Goal: Task Accomplishment & Management: Use online tool/utility

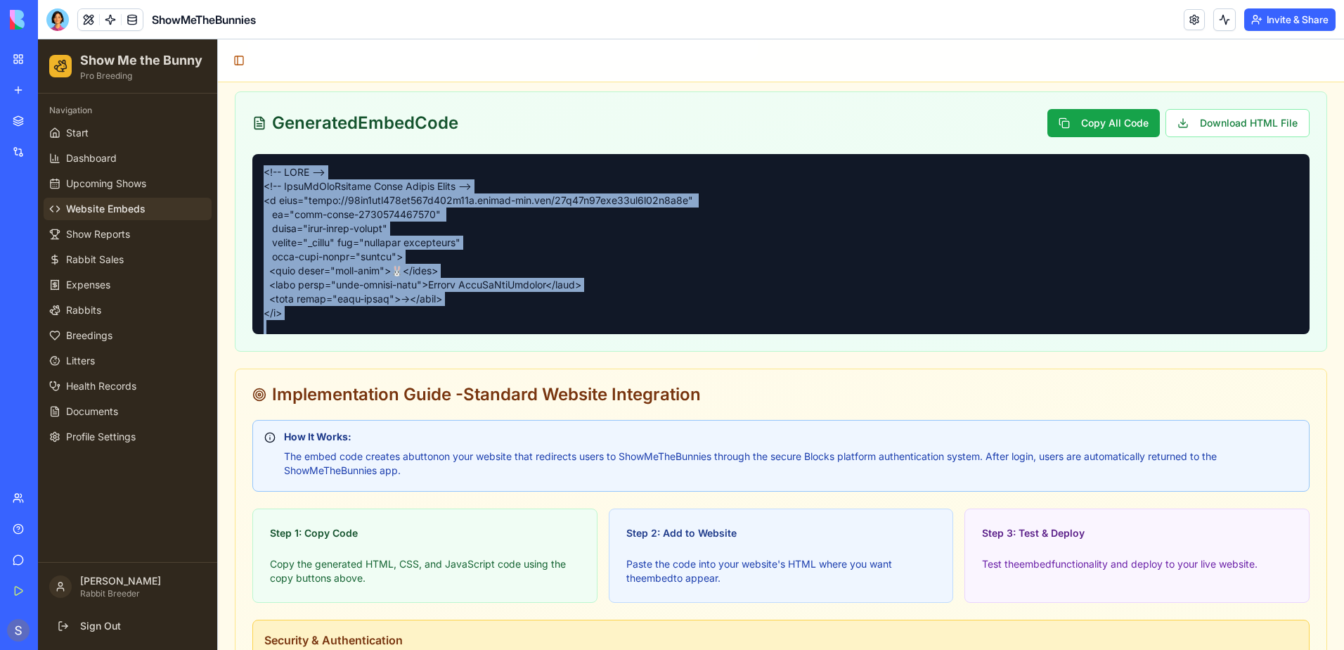
scroll to position [1586, 0]
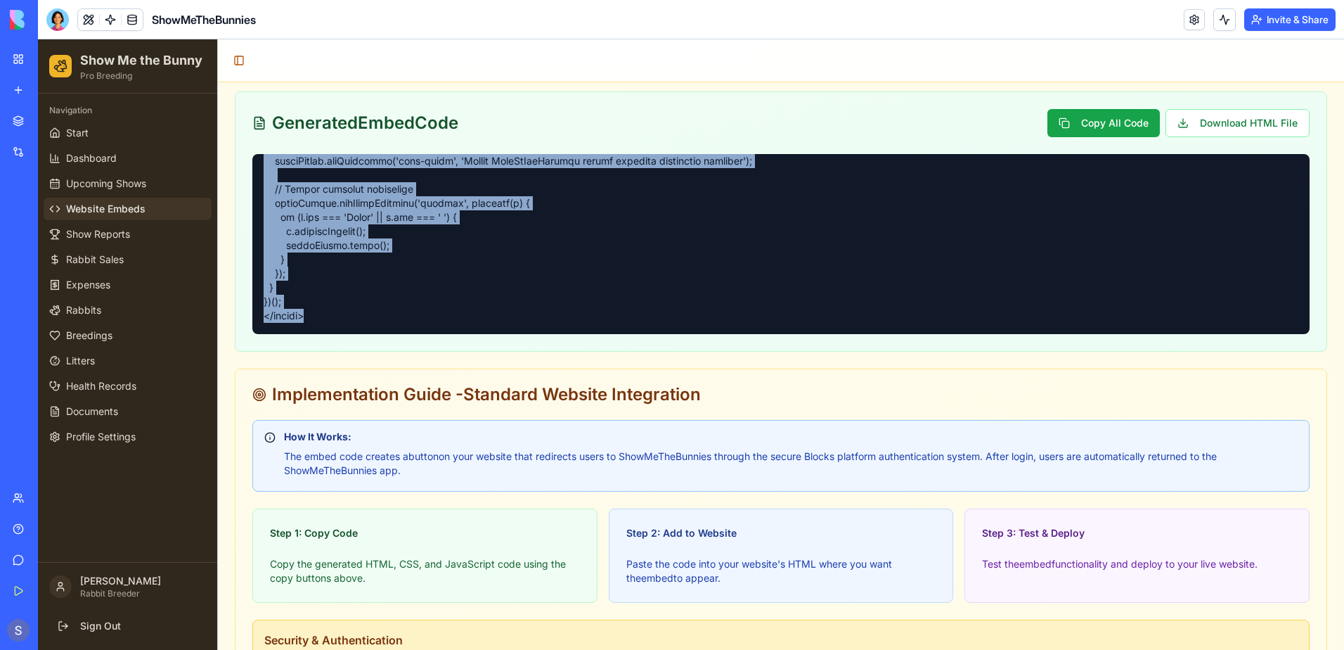
copy pre "<!-- LORE --> <!-- IpsuMdOloRsitame Conse Adipis Elits --> <d eius="tempo://67i…"
click at [119, 133] on link "Start" at bounding box center [128, 133] width 168 height 22
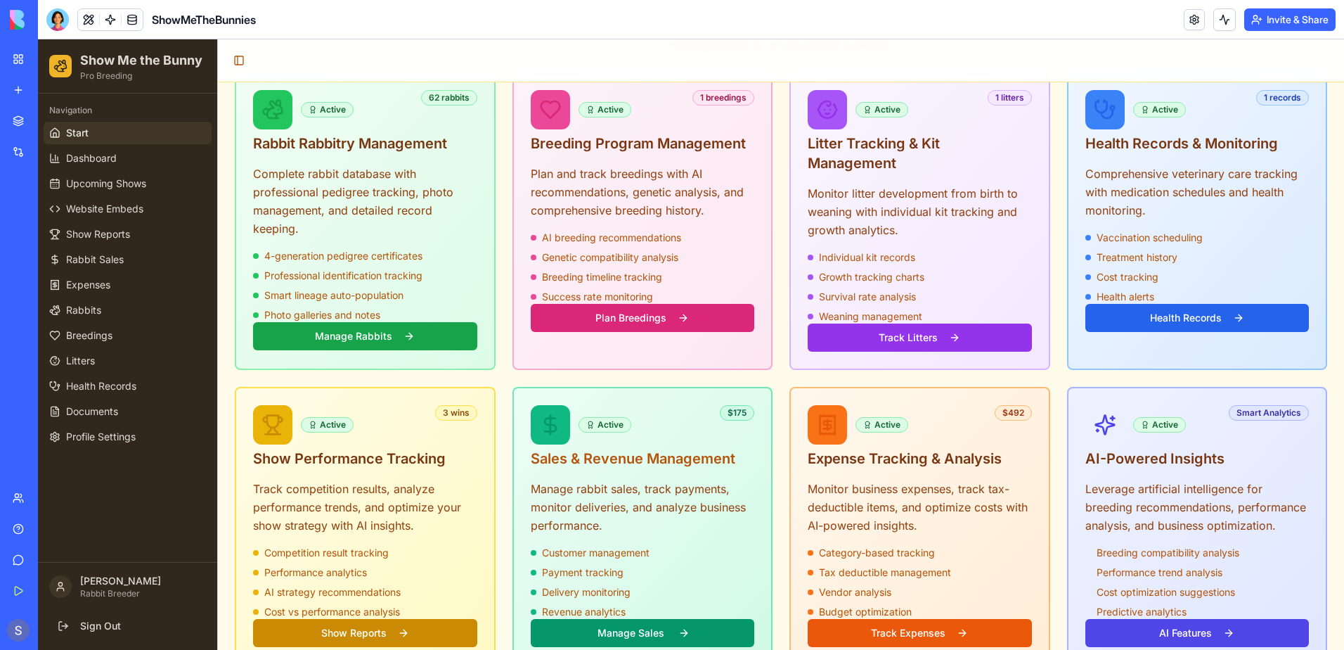
scroll to position [422, 0]
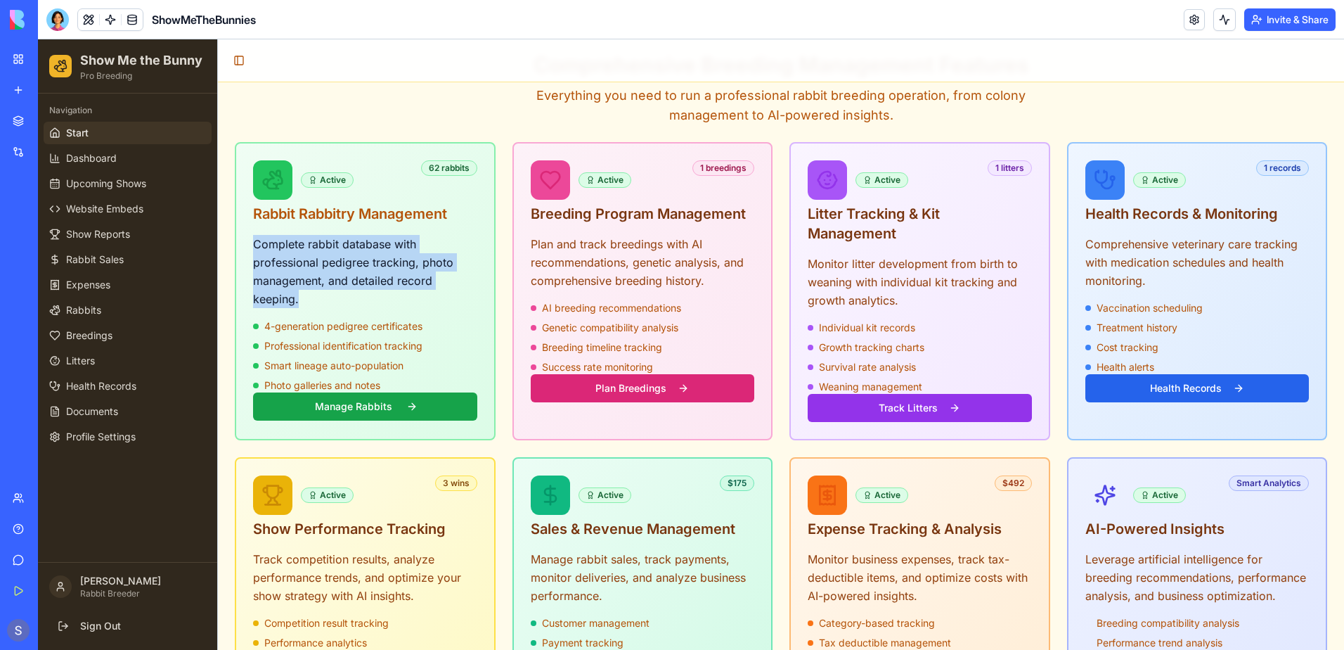
drag, startPoint x: 255, startPoint y: 209, endPoint x: 298, endPoint y: 263, distance: 69.1
click at [298, 263] on p "Complete rabbit database with professional pedigree tracking, photo management,…" at bounding box center [365, 271] width 224 height 73
copy p "Complete rabbit database with professional pedigree tracking, photo management,…"
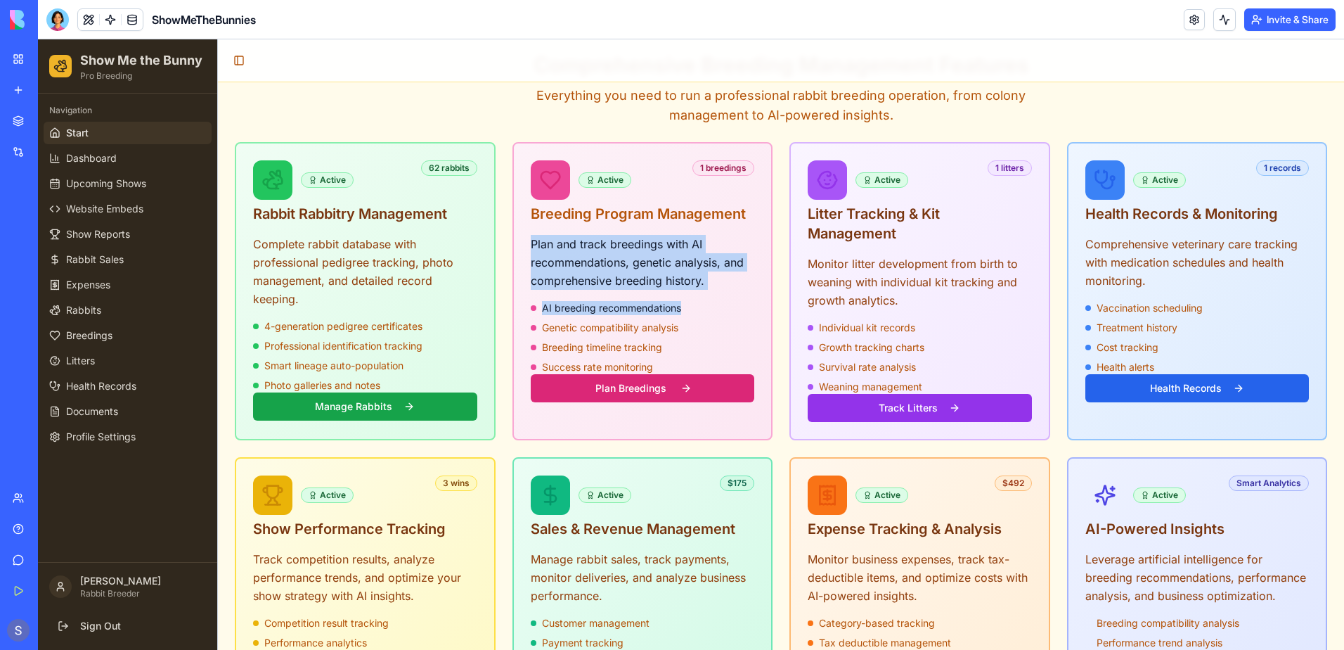
drag, startPoint x: 528, startPoint y: 208, endPoint x: 720, endPoint y: 257, distance: 198.2
click at [720, 257] on div "Plan and track breedings with AI recommendations, genetic analysis, and compreh…" at bounding box center [643, 327] width 258 height 184
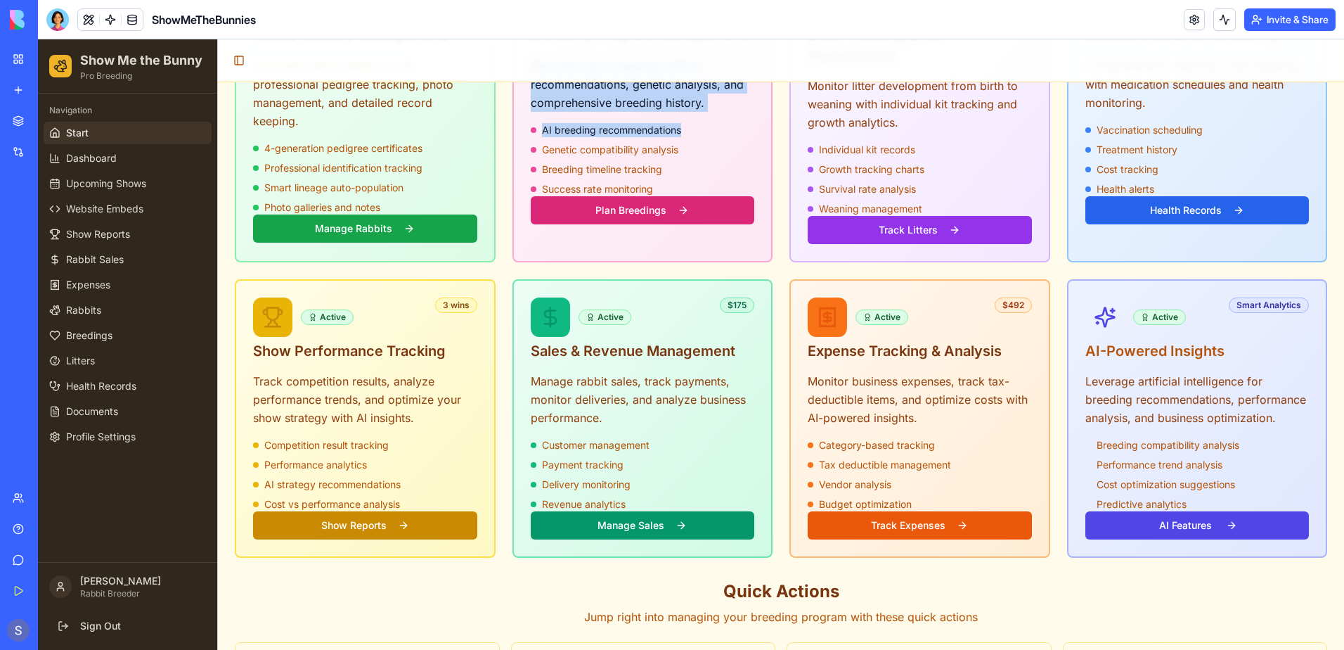
scroll to position [633, 0]
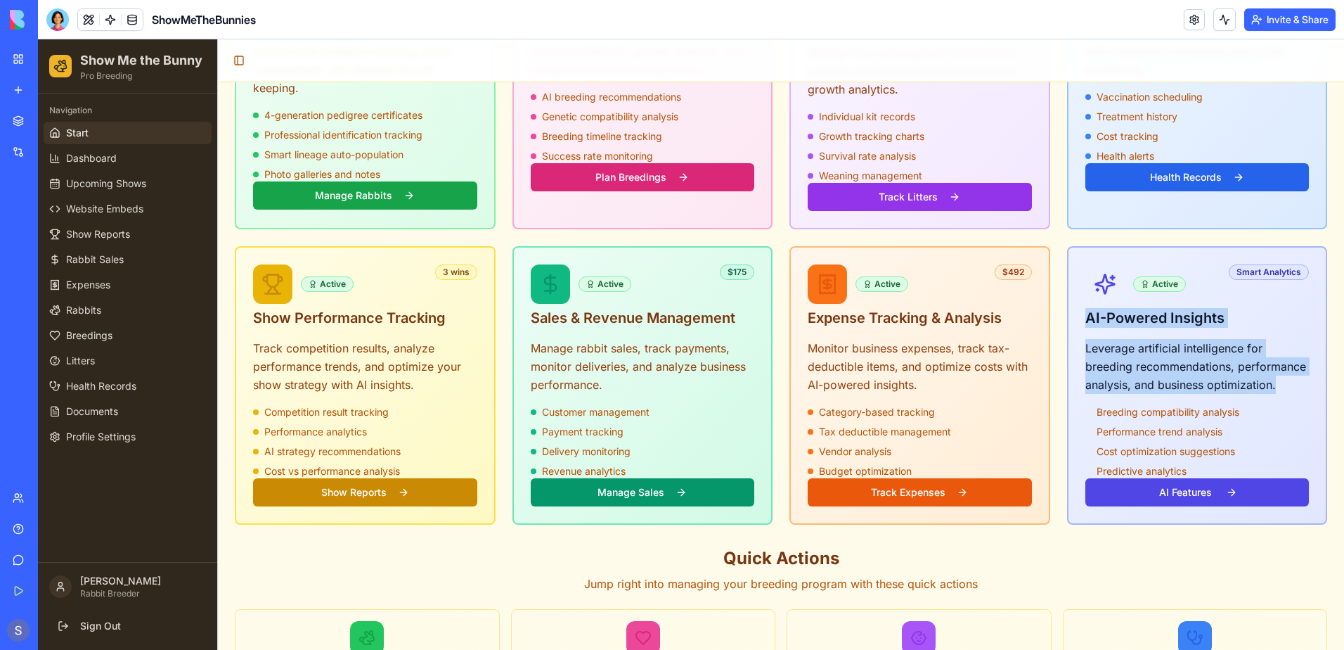
drag, startPoint x: 1079, startPoint y: 278, endPoint x: 1276, endPoint y: 352, distance: 211.2
click at [1276, 352] on div "Active Smart Analytics AI-Powered Insights Leverage artificial intelligence for…" at bounding box center [1197, 385] width 261 height 278
copy div "AI-Powered Insights Leverage artificial intelligence for breeding recommendatio…"
click at [135, 206] on span "Website Embeds" at bounding box center [104, 209] width 77 height 14
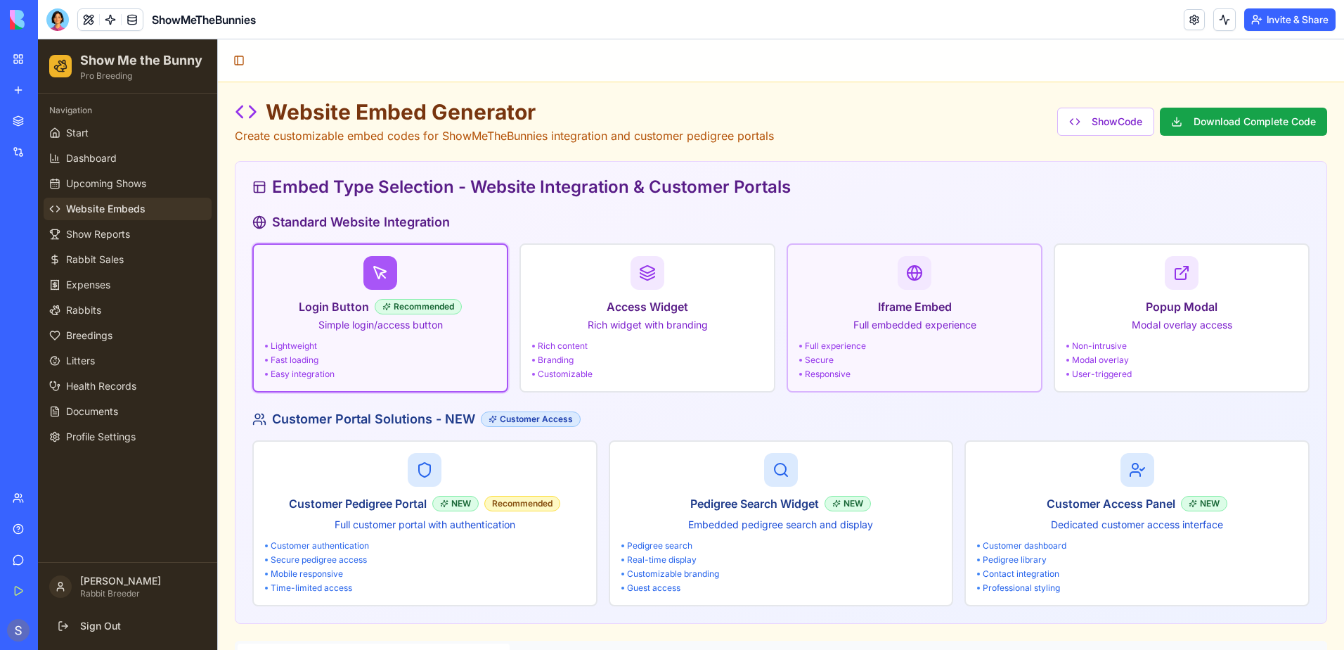
click at [923, 335] on div "Iframe Embed Full embedded experience Full experience Secure Responsive" at bounding box center [914, 318] width 231 height 124
type input "*******"
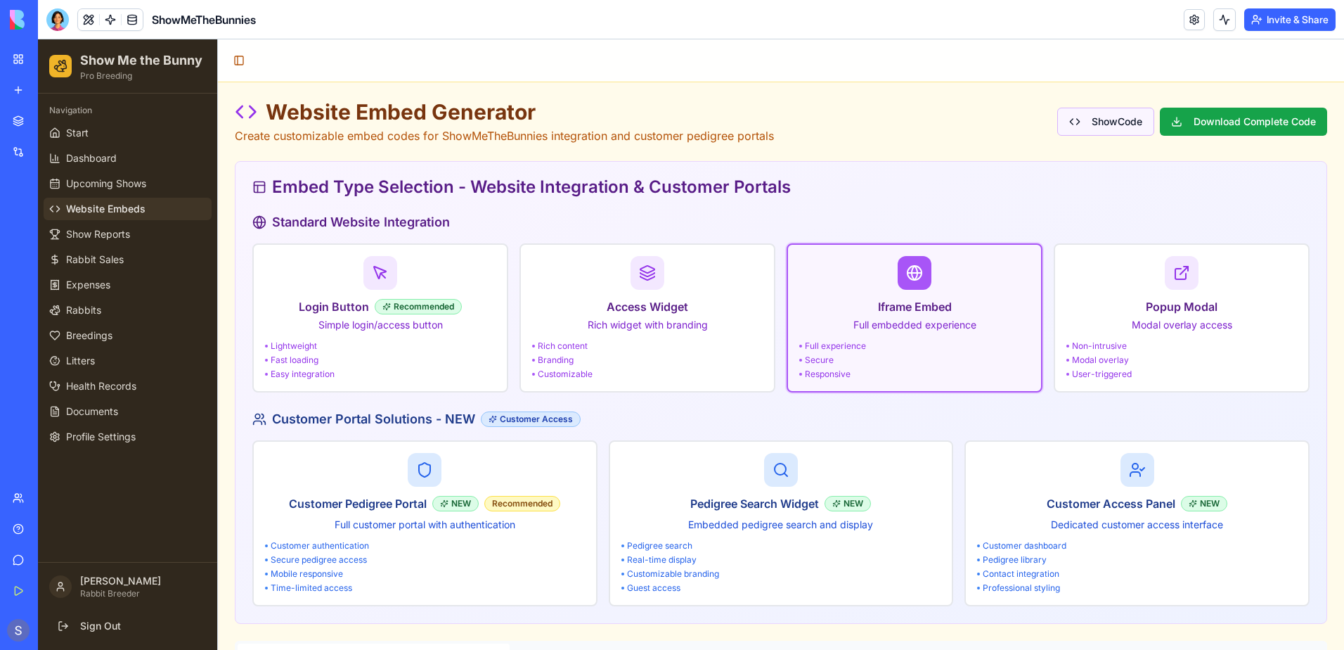
click at [1083, 121] on button "Show Code" at bounding box center [1105, 122] width 97 height 28
type input "*******"
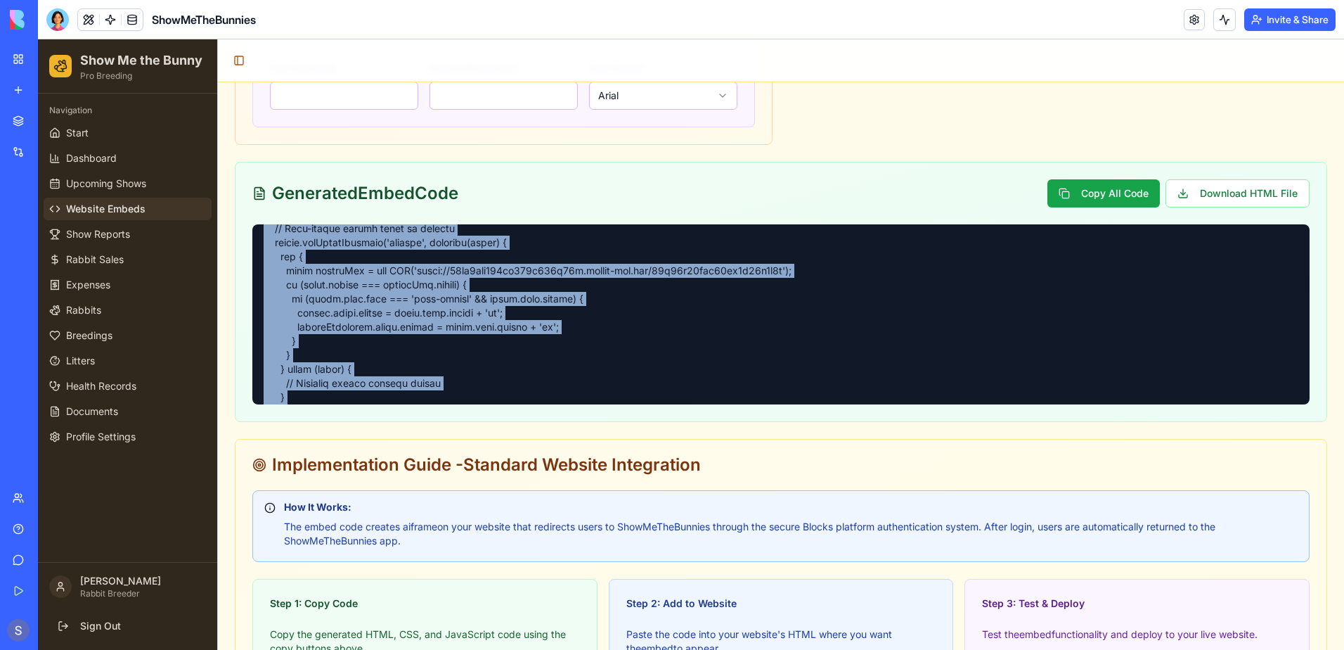
scroll to position [1976, 0]
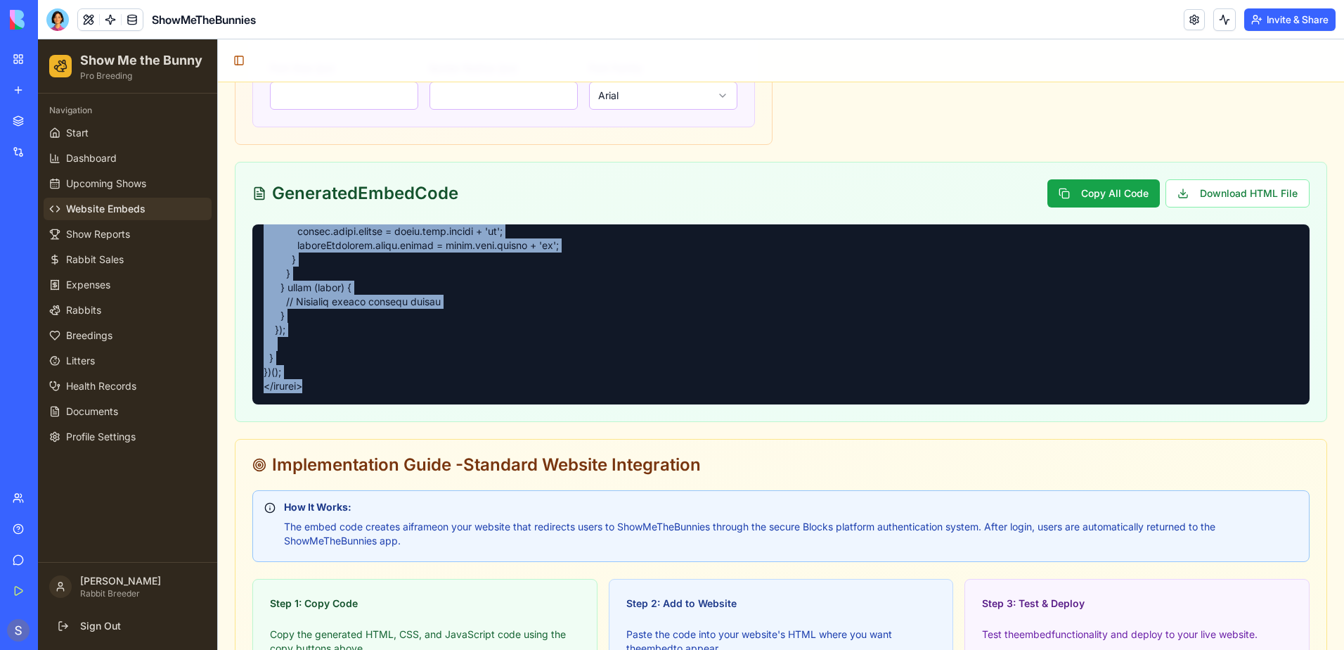
drag, startPoint x: 263, startPoint y: 236, endPoint x: 646, endPoint y: 401, distance: 417.0
click at [646, 401] on div at bounding box center [780, 314] width 1057 height 180
copy pre "<!-- HTML --> <!-- ShowMeTheBunnies Iframe Embed --> <div id="smtb-embed-175995…"
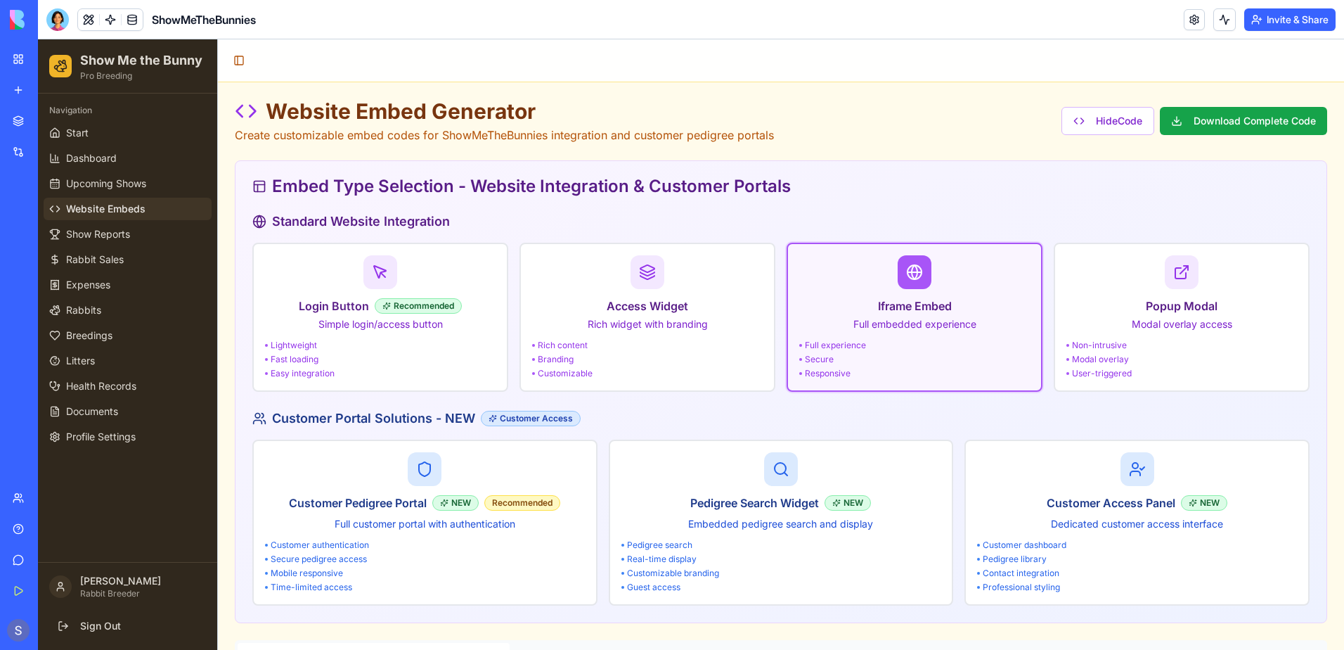
scroll to position [0, 0]
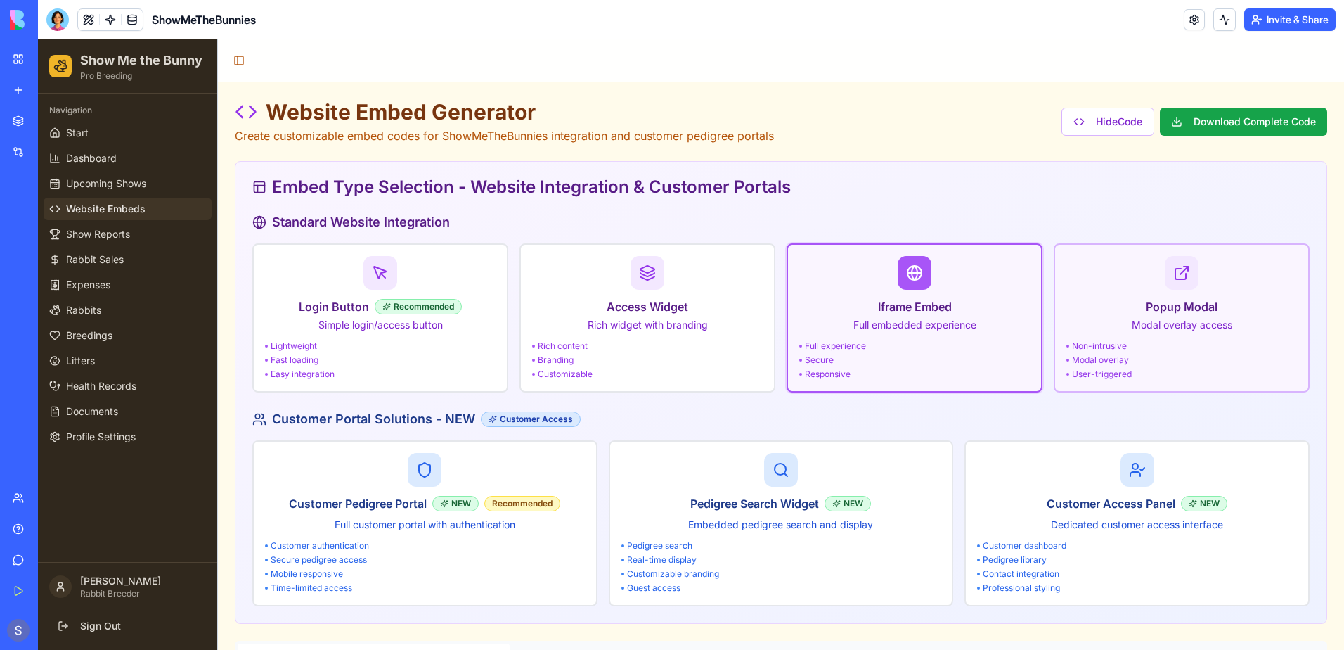
click at [1133, 330] on p "Modal overlay access" at bounding box center [1182, 325] width 231 height 14
type input "*******"
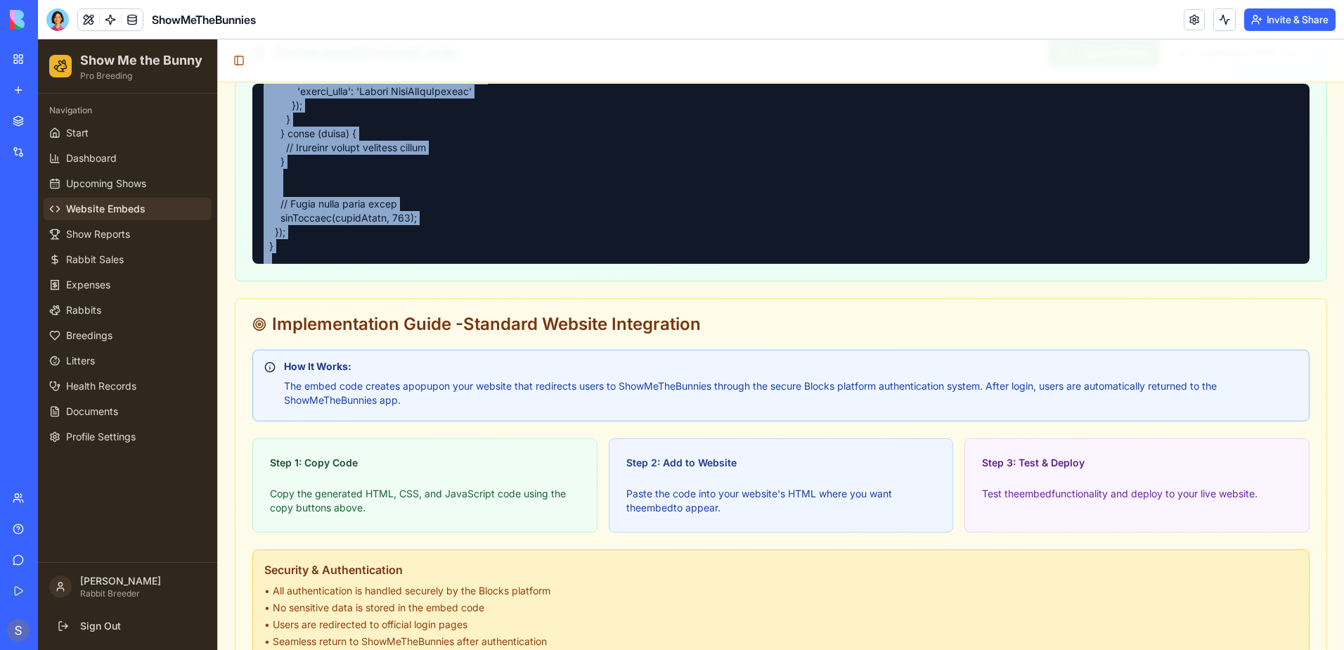
scroll to position [4722, 0]
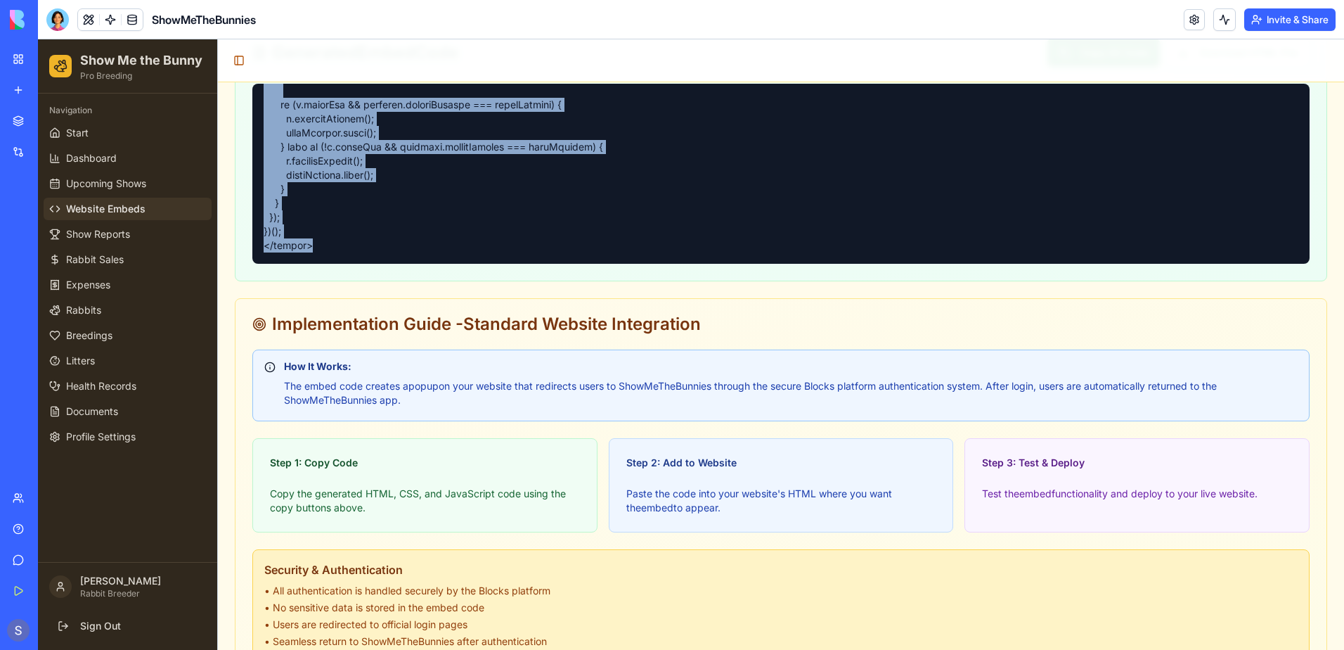
drag, startPoint x: 262, startPoint y: 94, endPoint x: 518, endPoint y: 303, distance: 331.3
copy pre "<!-- LORE --> <!-- IpsuMdOloRsitame Conse Adipi --> <eli se="doei-tempo-6131868…"
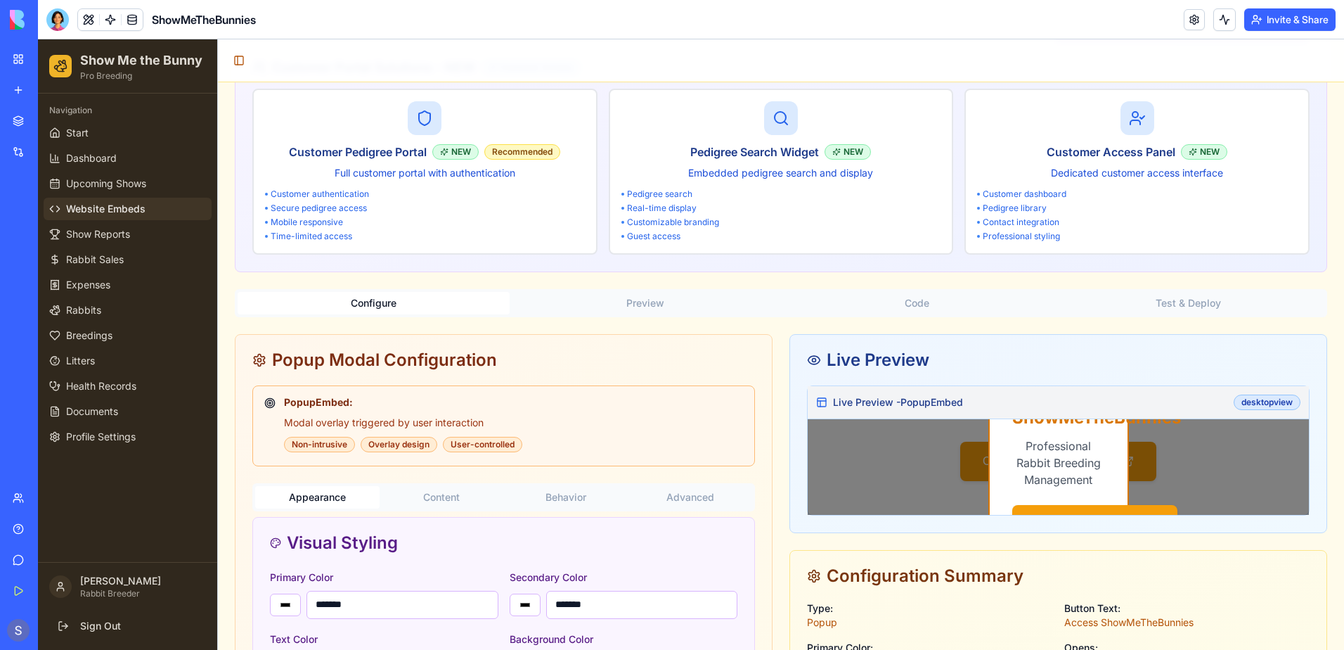
scroll to position [0, 0]
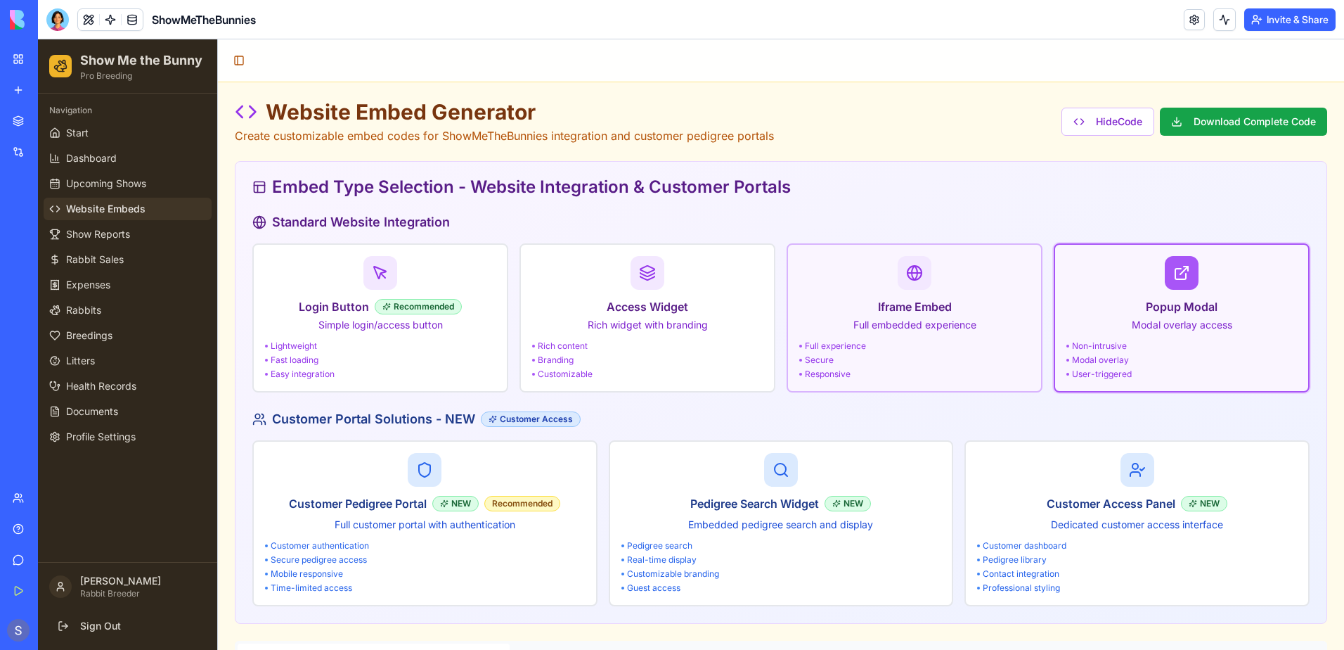
click at [871, 316] on div "Iframe Embed Full embedded experience" at bounding box center [914, 315] width 231 height 34
type input "*******"
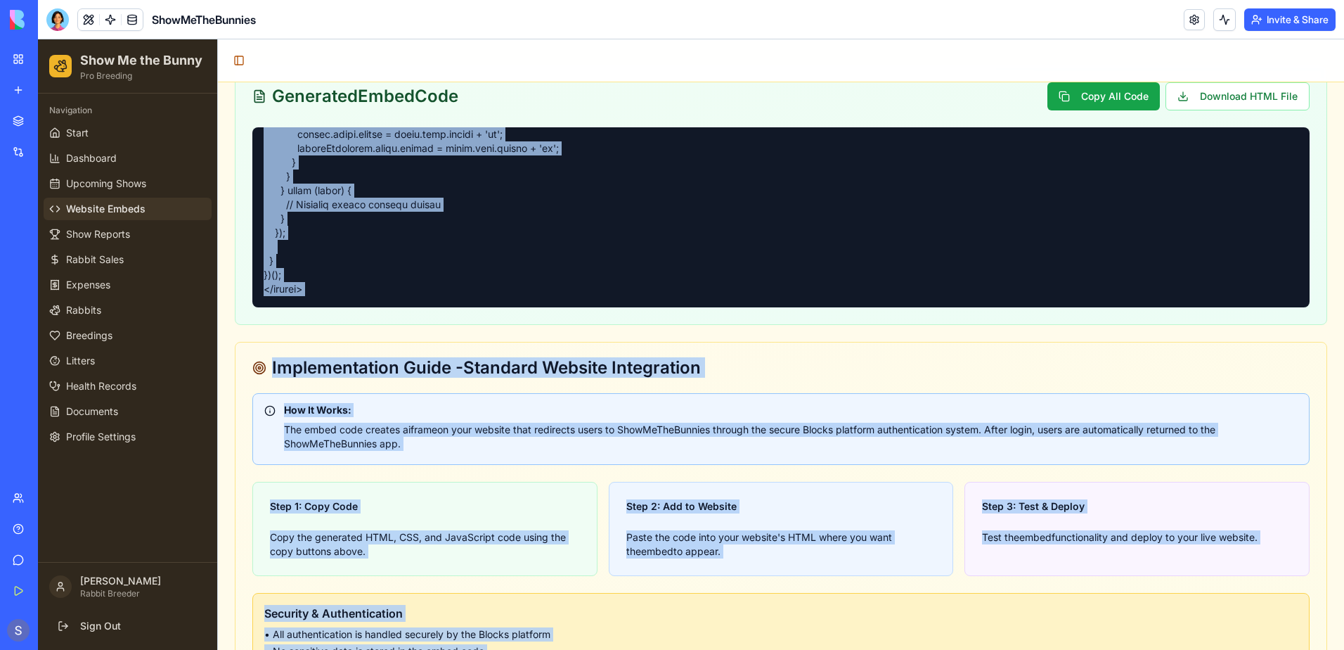
scroll to position [1187, 0]
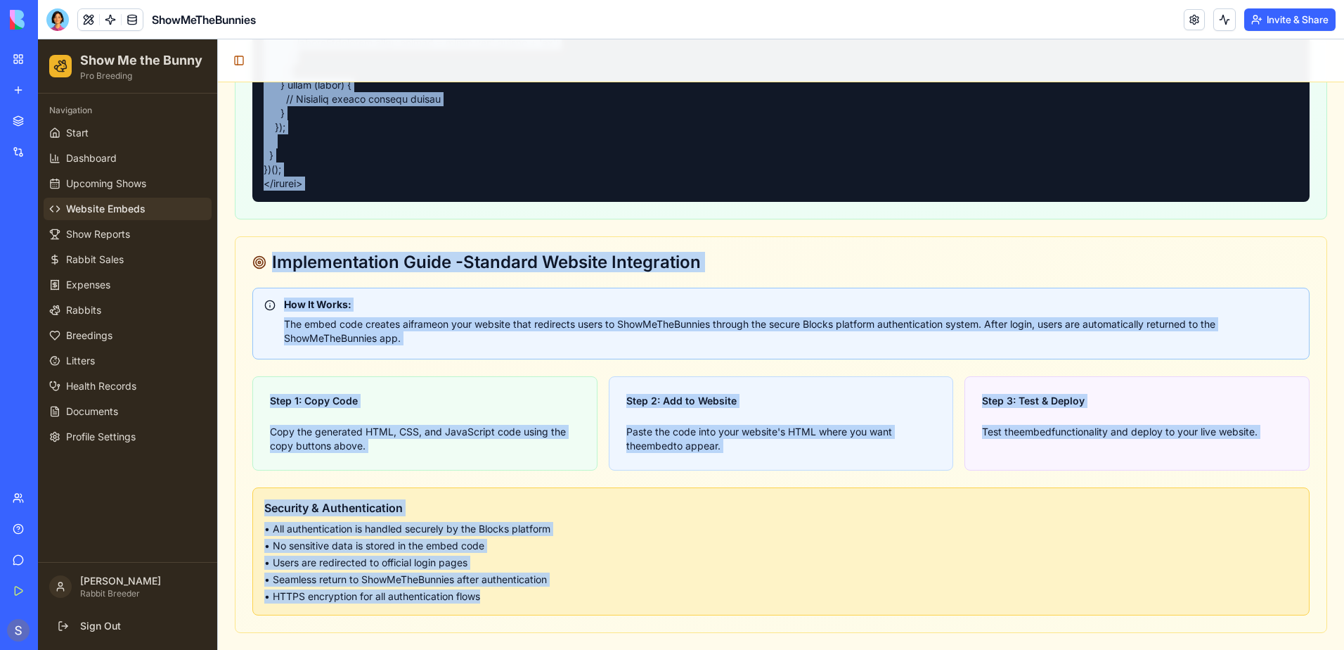
drag, startPoint x: 262, startPoint y: 447, endPoint x: 700, endPoint y: 667, distance: 490.5
click at [330, 187] on div at bounding box center [780, 112] width 1057 height 180
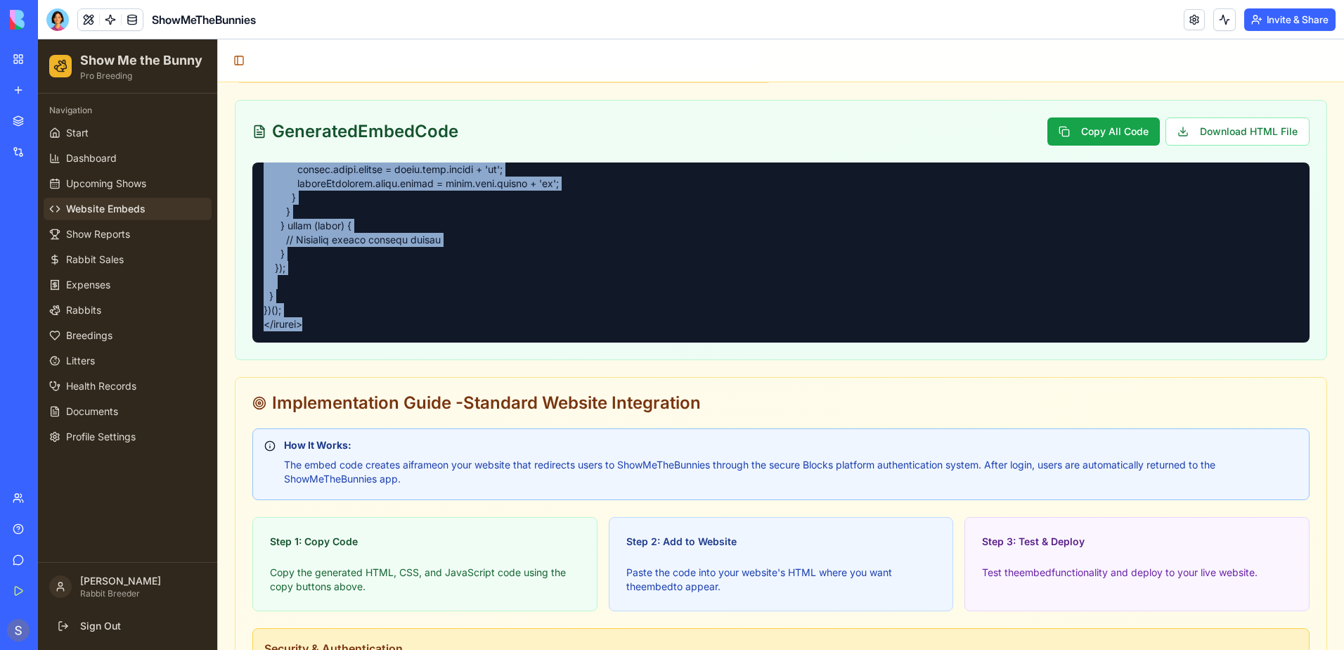
scroll to position [1976, 0]
drag, startPoint x: 257, startPoint y: 167, endPoint x: 451, endPoint y: 330, distance: 254.0
click at [451, 330] on div at bounding box center [780, 252] width 1057 height 180
copy pre "<!-- HTML --> <!-- ShowMeTheBunnies Iframe Embed --> <div id="smtb-embed-175995…"
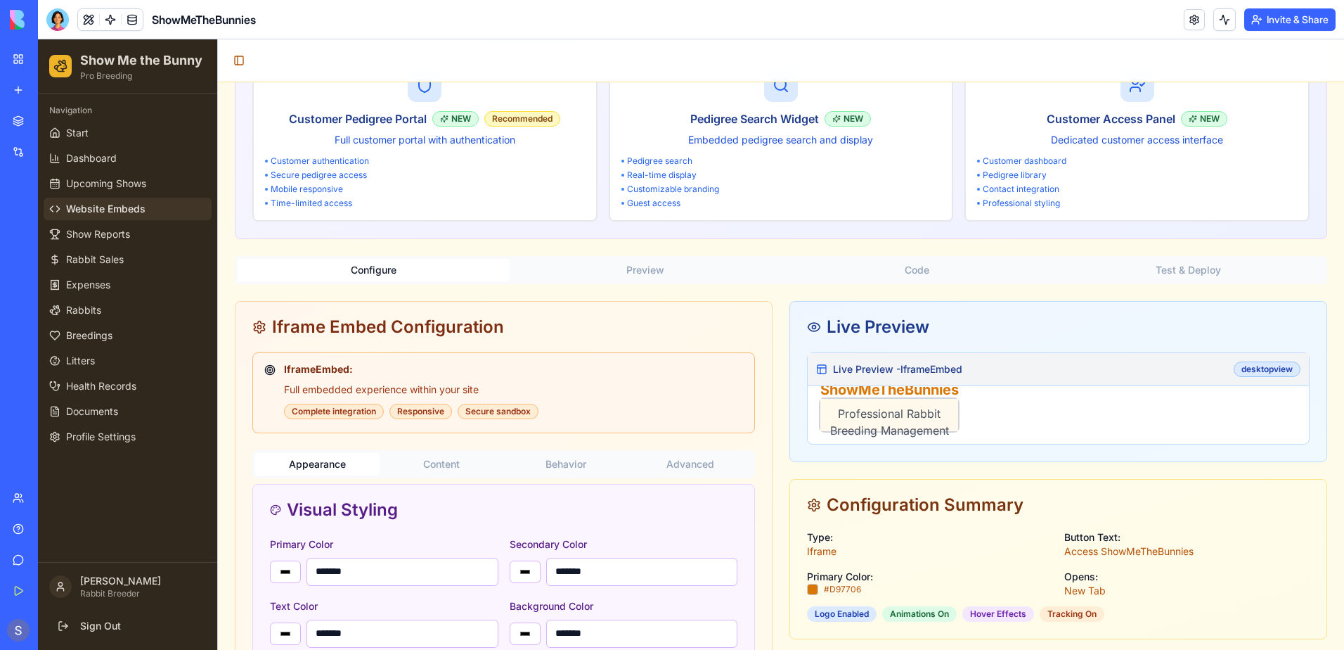
scroll to position [0, 0]
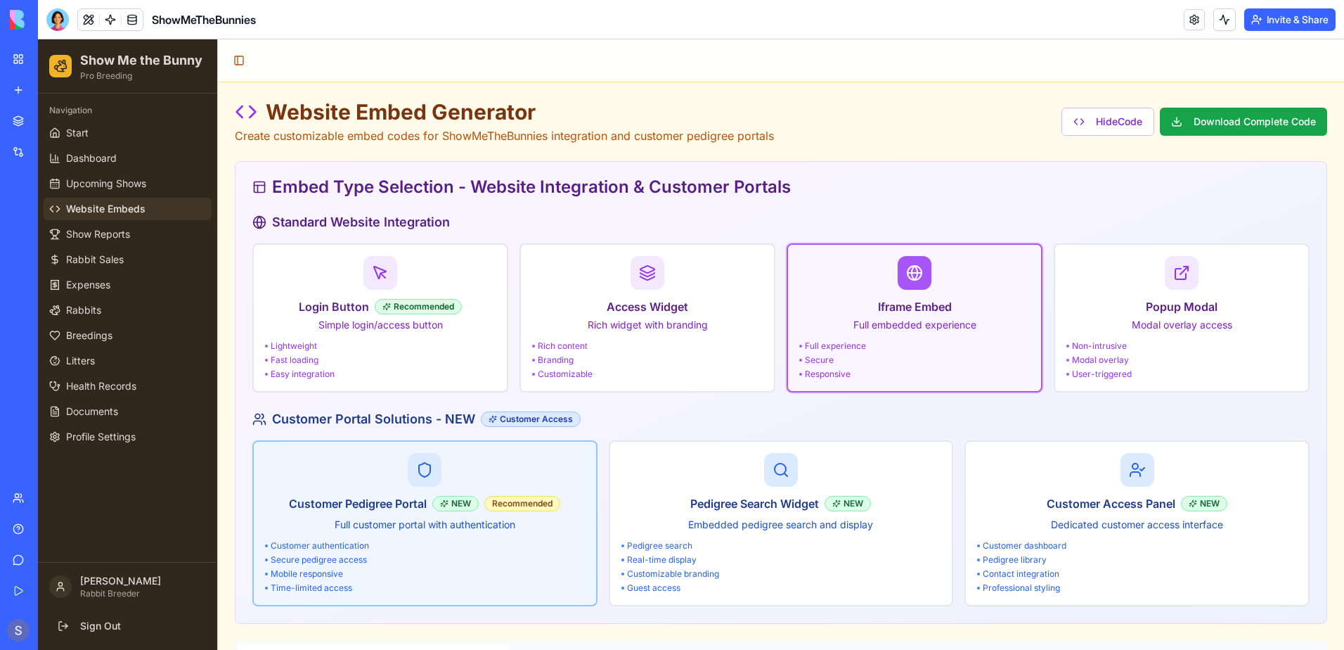
click at [410, 550] on div "Customer authentication" at bounding box center [425, 545] width 320 height 11
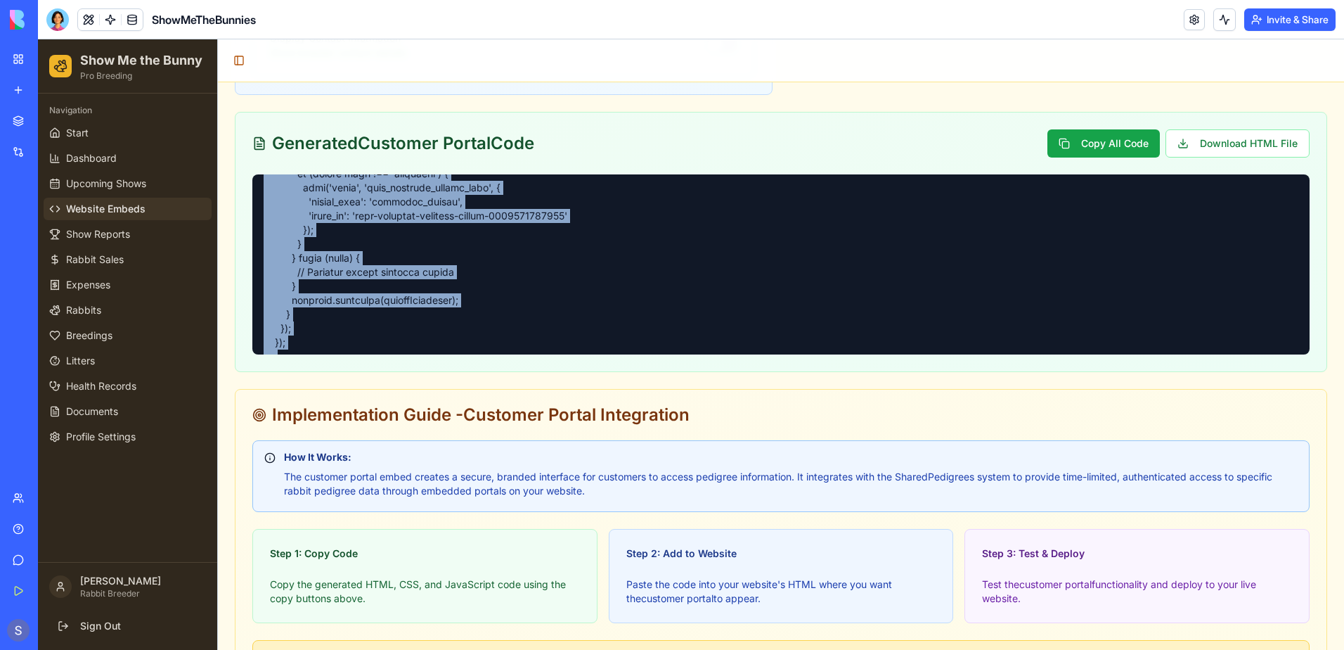
scroll to position [5144, 0]
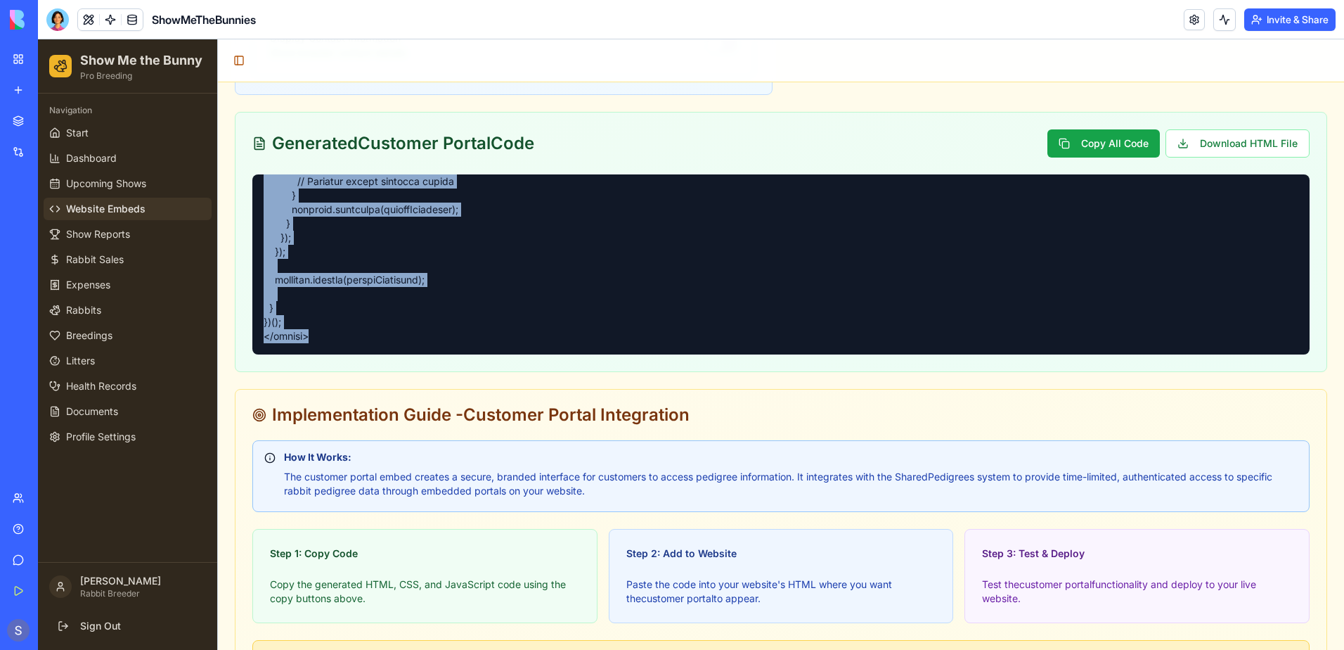
drag, startPoint x: 259, startPoint y: 188, endPoint x: 563, endPoint y: 367, distance: 352.3
copy pre "<!-- LORE --> <!-- IpsuMdOloRsitame Consecte Adipisci Elitse --> <doe te="inci-…"
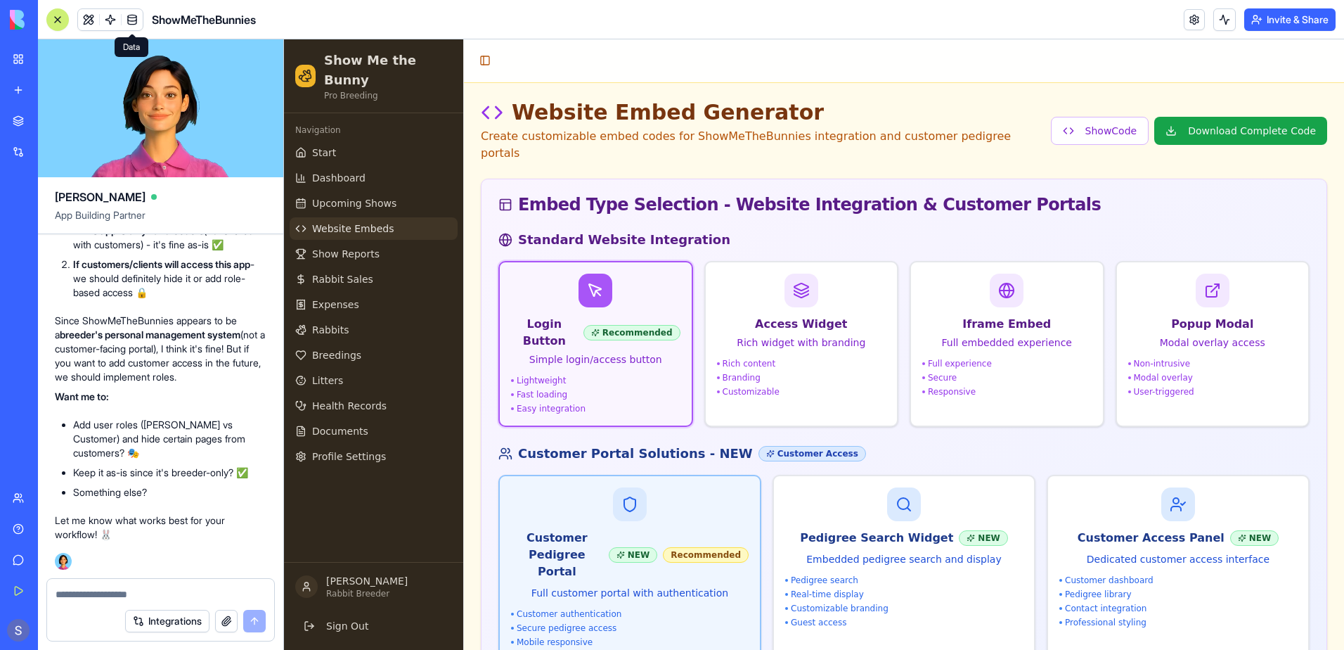
click at [592, 529] on h3 "Customer Pedigree Portal" at bounding box center [557, 554] width 92 height 51
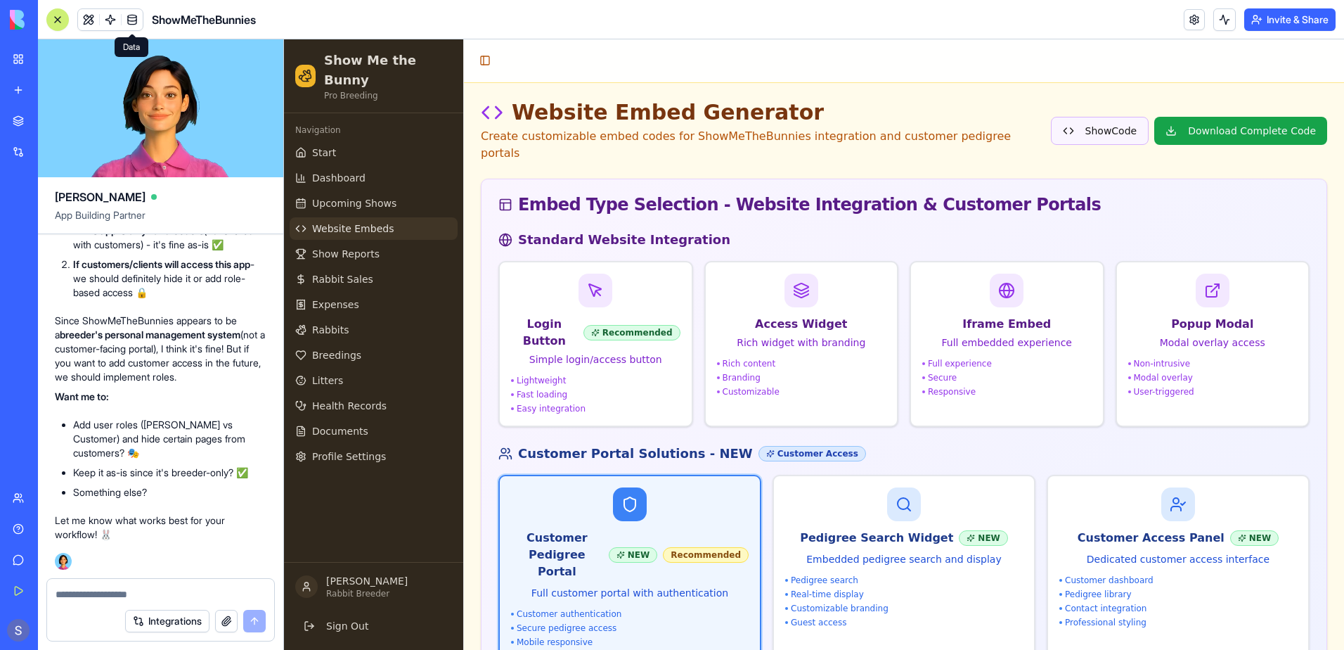
click at [1113, 122] on button "Show Code" at bounding box center [1100, 131] width 98 height 28
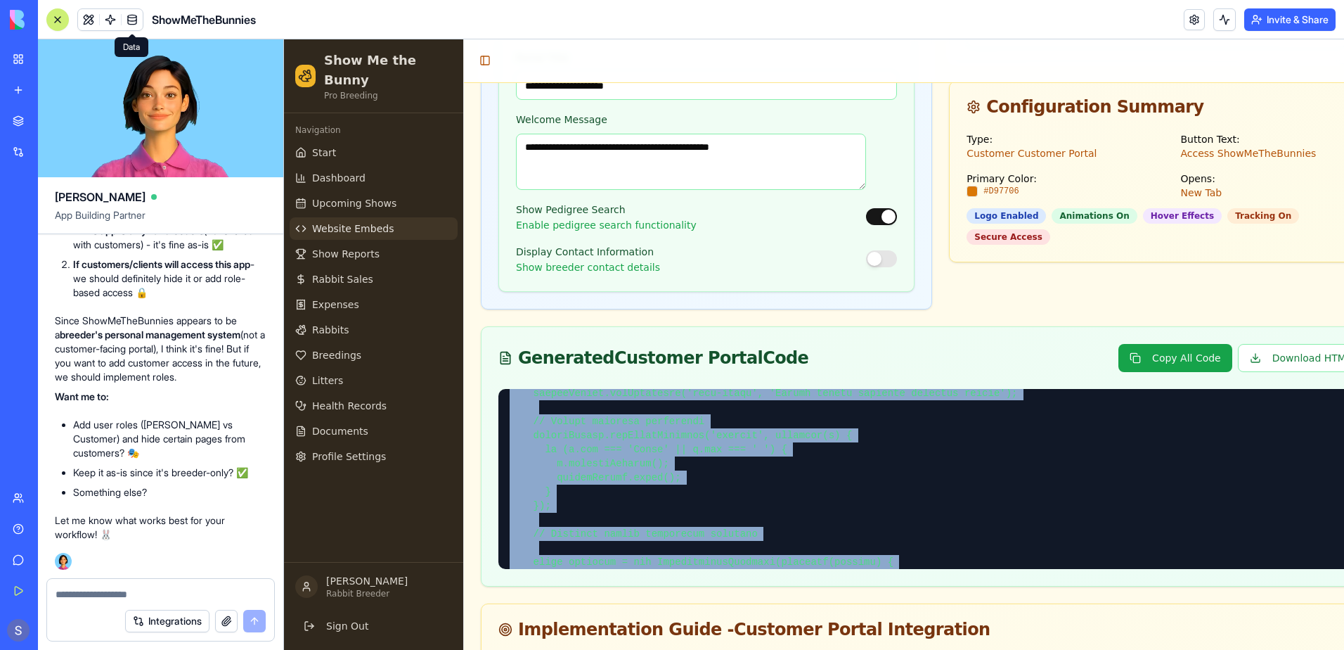
scroll to position [5144, 0]
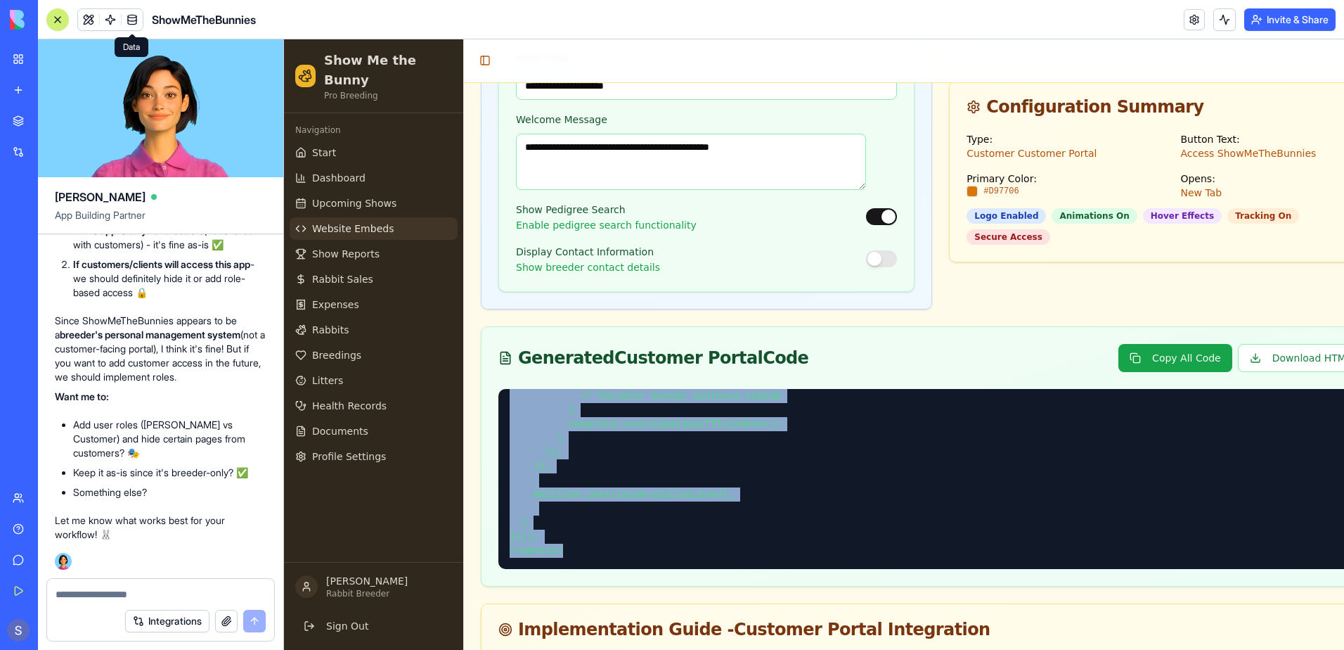
drag, startPoint x: 506, startPoint y: 372, endPoint x: 778, endPoint y: 562, distance: 332.8
click at [778, 562] on div "Website Embed Generator Create customizable embed codes for ShowMeTheBunnies in…" at bounding box center [941, 66] width 920 height 1901
copy pre "<!-- HTML --> <!-- ShowMeTheBunnies Customer Pedigree Portal --> <div id="smtb-…"
